Goal: Task Accomplishment & Management: Complete application form

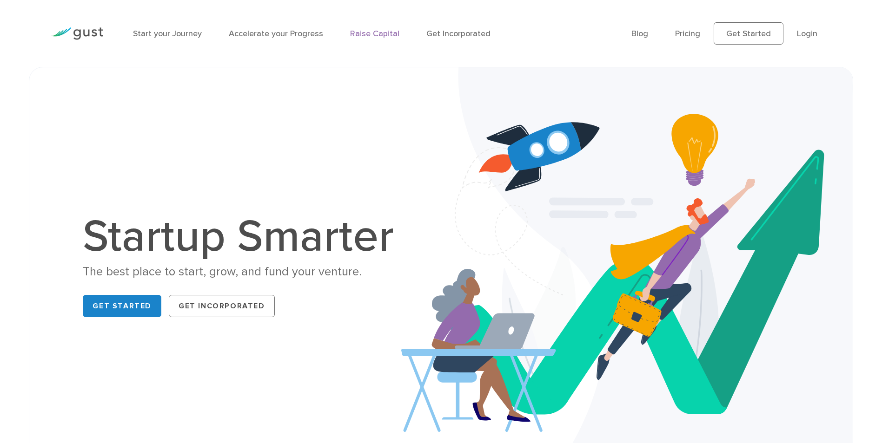
click at [384, 34] on link "Raise Capital" at bounding box center [374, 34] width 49 height 10
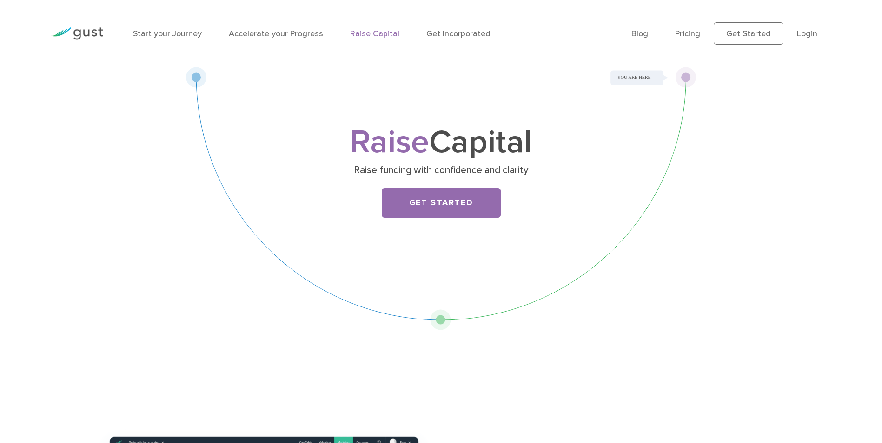
click at [369, 174] on p "Raise funding with confidence and clarity" at bounding box center [441, 170] width 360 height 13
drag, startPoint x: 369, startPoint y: 174, endPoint x: 525, endPoint y: 173, distance: 155.7
click at [523, 173] on p "Raise funding with confidence and clarity" at bounding box center [441, 170] width 360 height 13
click at [528, 173] on p "Raise funding with confidence and clarity" at bounding box center [441, 170] width 360 height 13
